Goal: Obtain resource: Download file/media

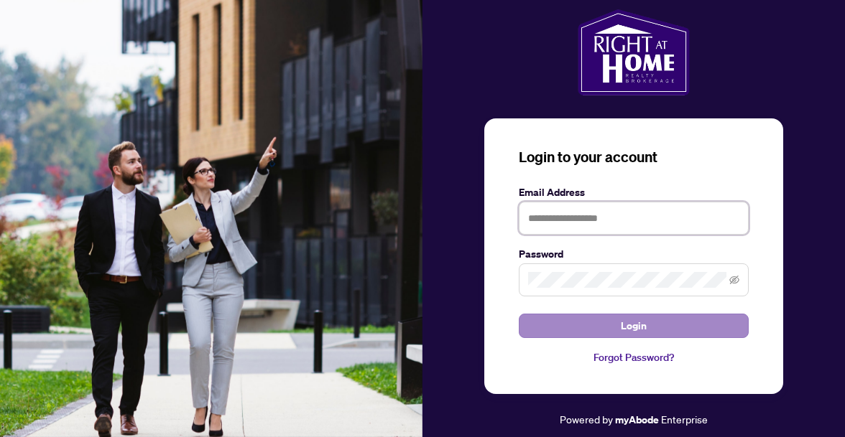
type input "**********"
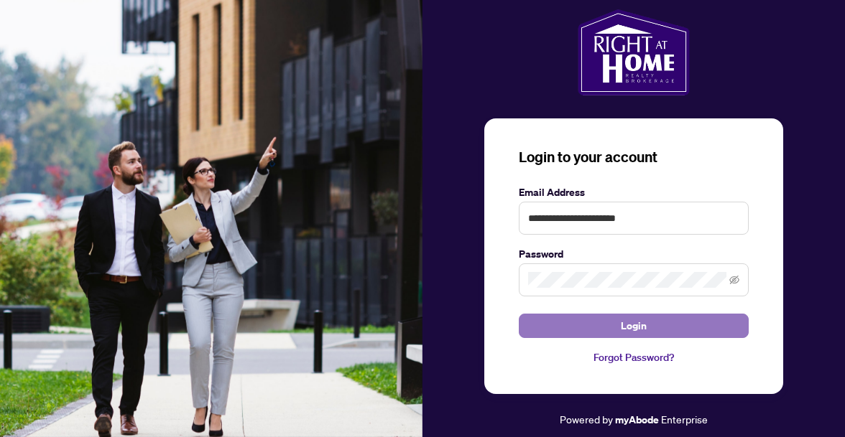
click at [618, 328] on button "Login" at bounding box center [634, 326] width 230 height 24
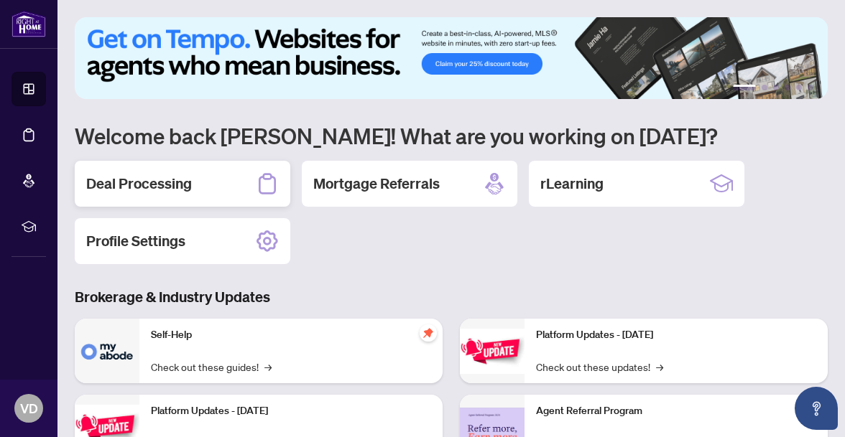
click at [164, 185] on h2 "Deal Processing" at bounding box center [139, 184] width 106 height 20
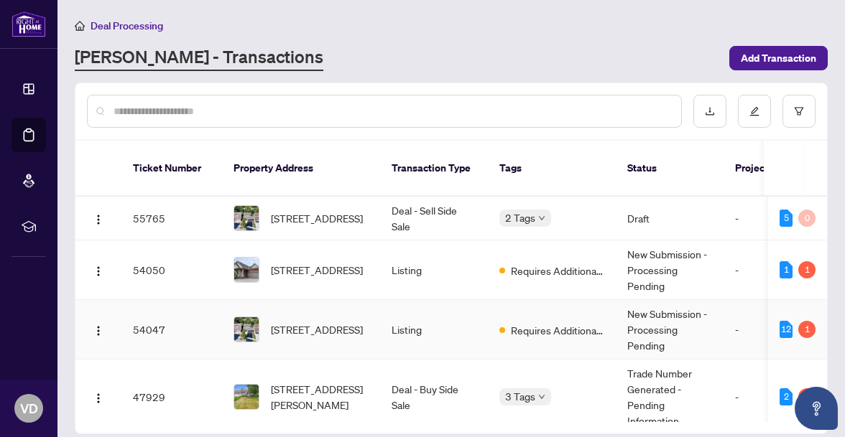
scroll to position [104, 0]
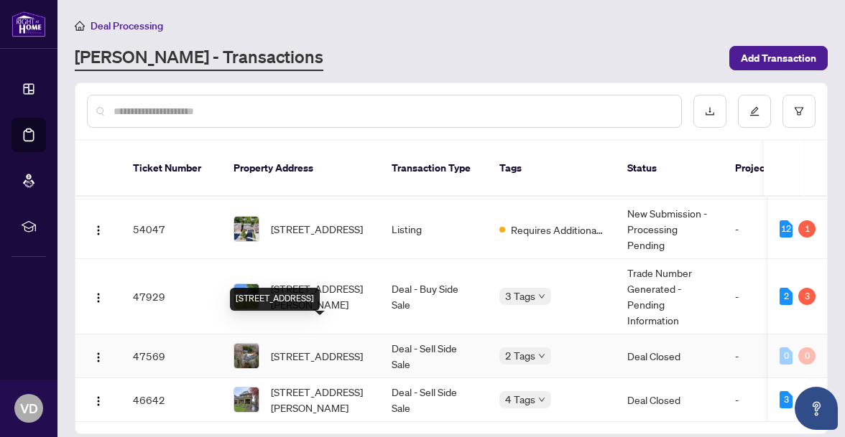
click at [306, 348] on span "[STREET_ADDRESS]" at bounding box center [317, 356] width 92 height 16
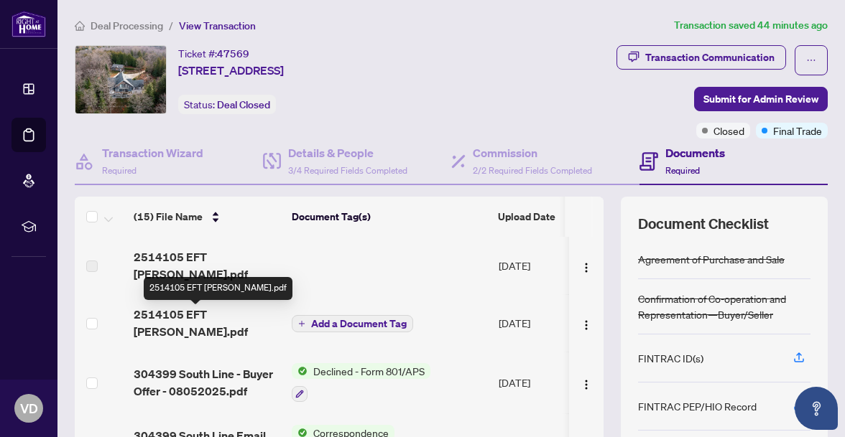
click at [233, 320] on span "2514105 EFT [PERSON_NAME].pdf" at bounding box center [207, 323] width 147 height 34
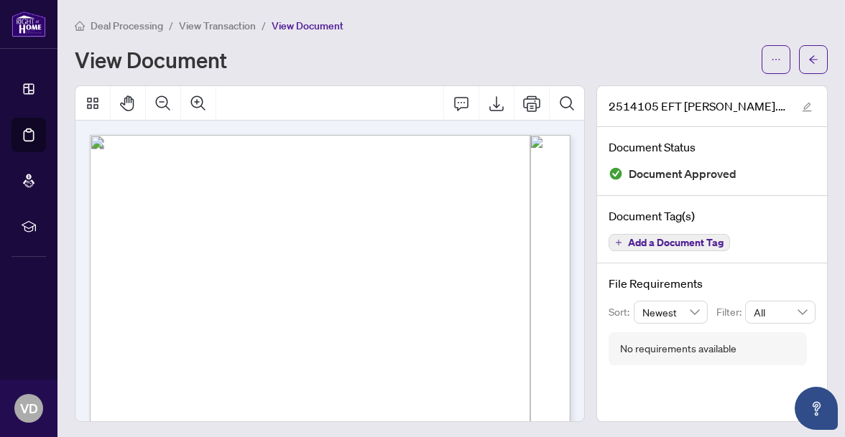
click at [496, 101] on icon "Export" at bounding box center [496, 103] width 17 height 17
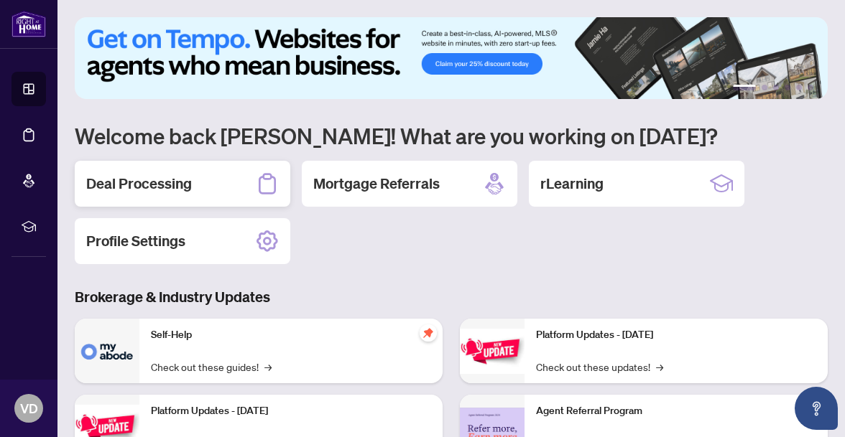
click at [154, 190] on h2 "Deal Processing" at bounding box center [139, 184] width 106 height 20
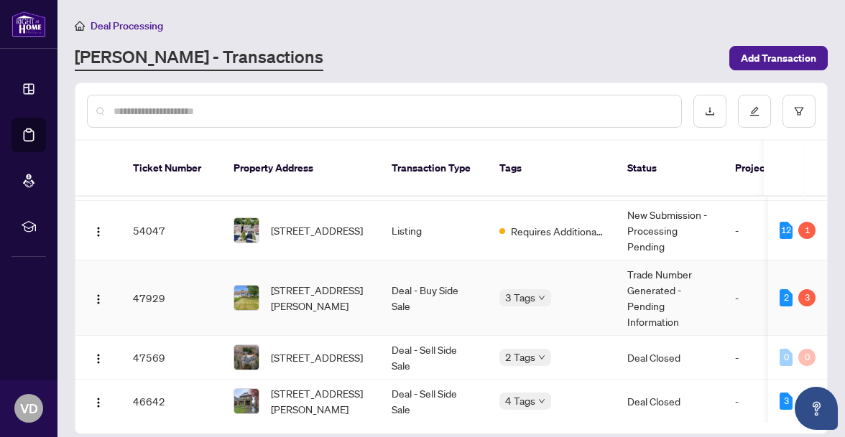
scroll to position [104, 0]
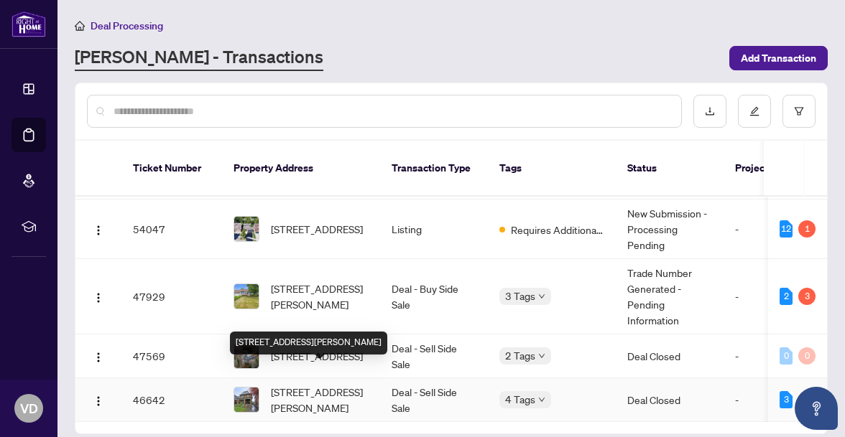
click at [305, 384] on span "[STREET_ADDRESS][PERSON_NAME]" at bounding box center [320, 400] width 98 height 32
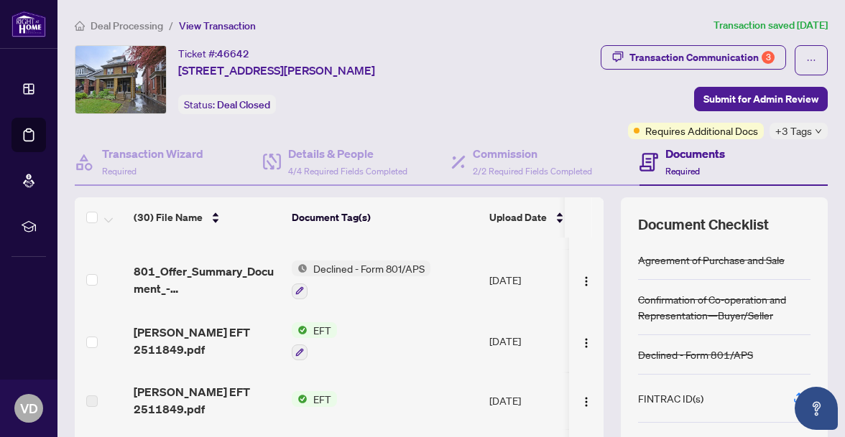
scroll to position [73, 0]
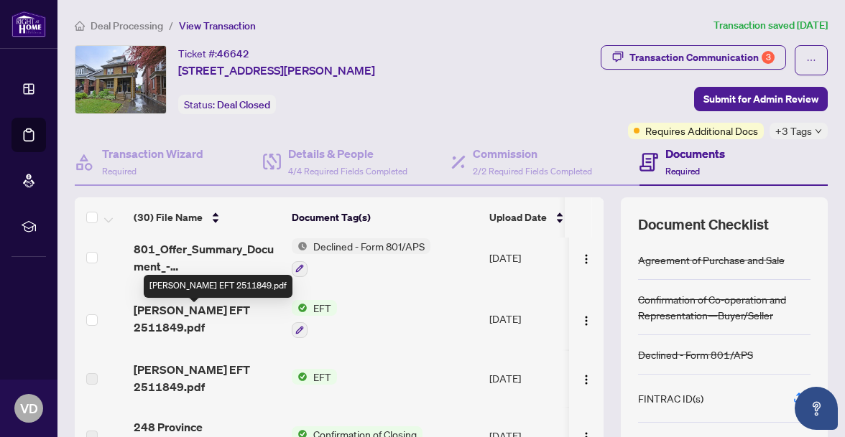
click at [218, 316] on span "Vicki EFT 2511849.pdf" at bounding box center [207, 319] width 147 height 34
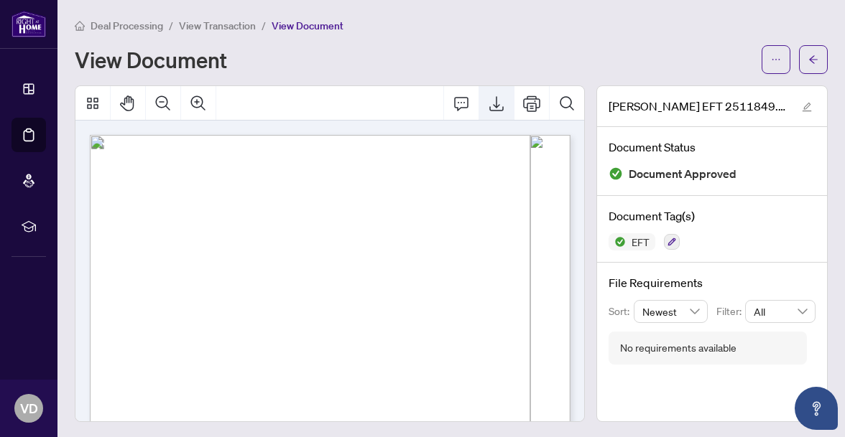
click at [497, 103] on icon "Export" at bounding box center [496, 103] width 14 height 15
click at [531, 102] on icon "Print" at bounding box center [531, 104] width 17 height 16
